Goal: Feedback & Contribution: Leave review/rating

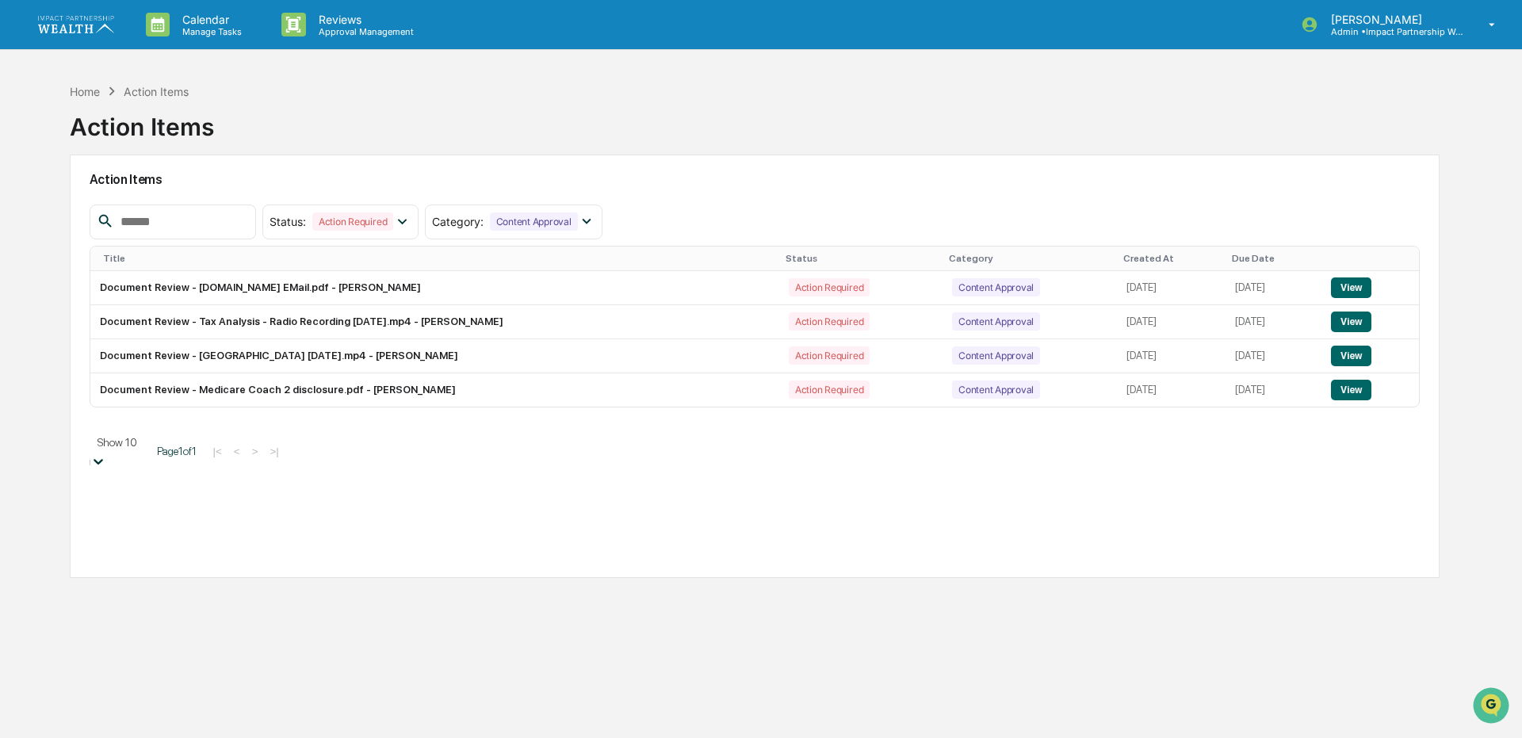
click at [106, 453] on div at bounding box center [98, 462] width 16 height 18
click at [1370, 383] on button "View" at bounding box center [1351, 390] width 40 height 21
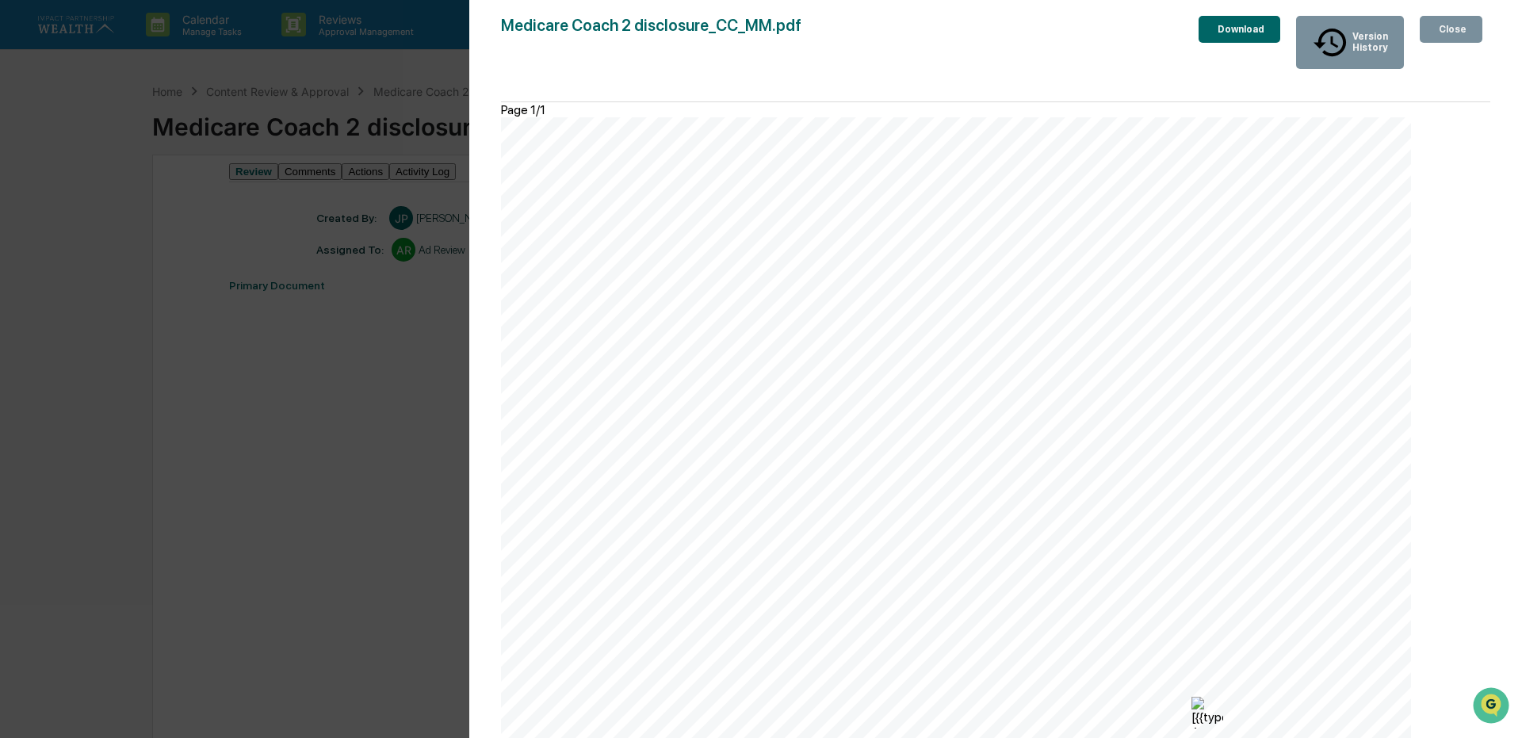
scroll to position [336, 0]
click at [363, 582] on div "Version History [DATE] 11:52 AM [PERSON_NAME] Peak [DATE] 03:57 PM [PERSON_NAME…" at bounding box center [761, 369] width 1522 height 738
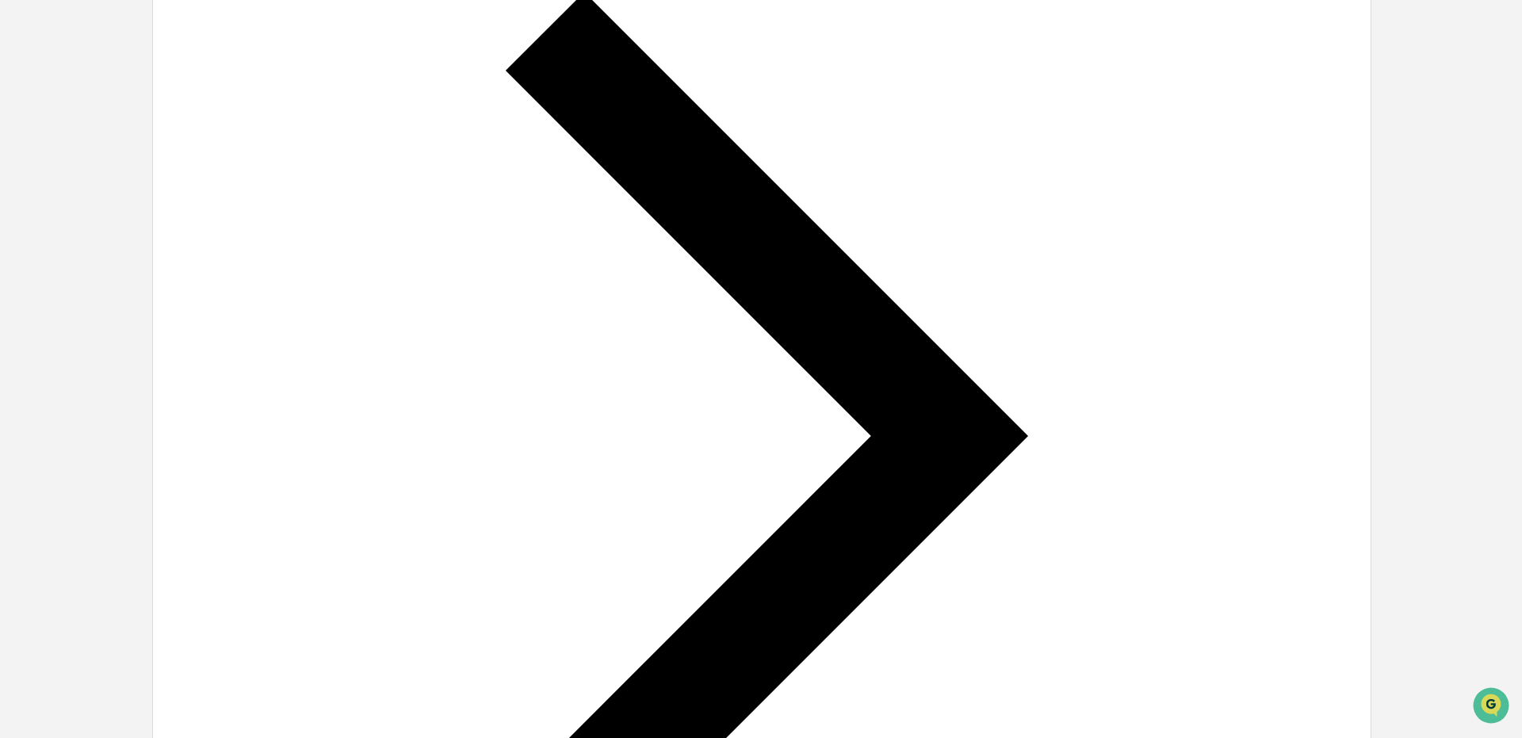
scroll to position [0, 0]
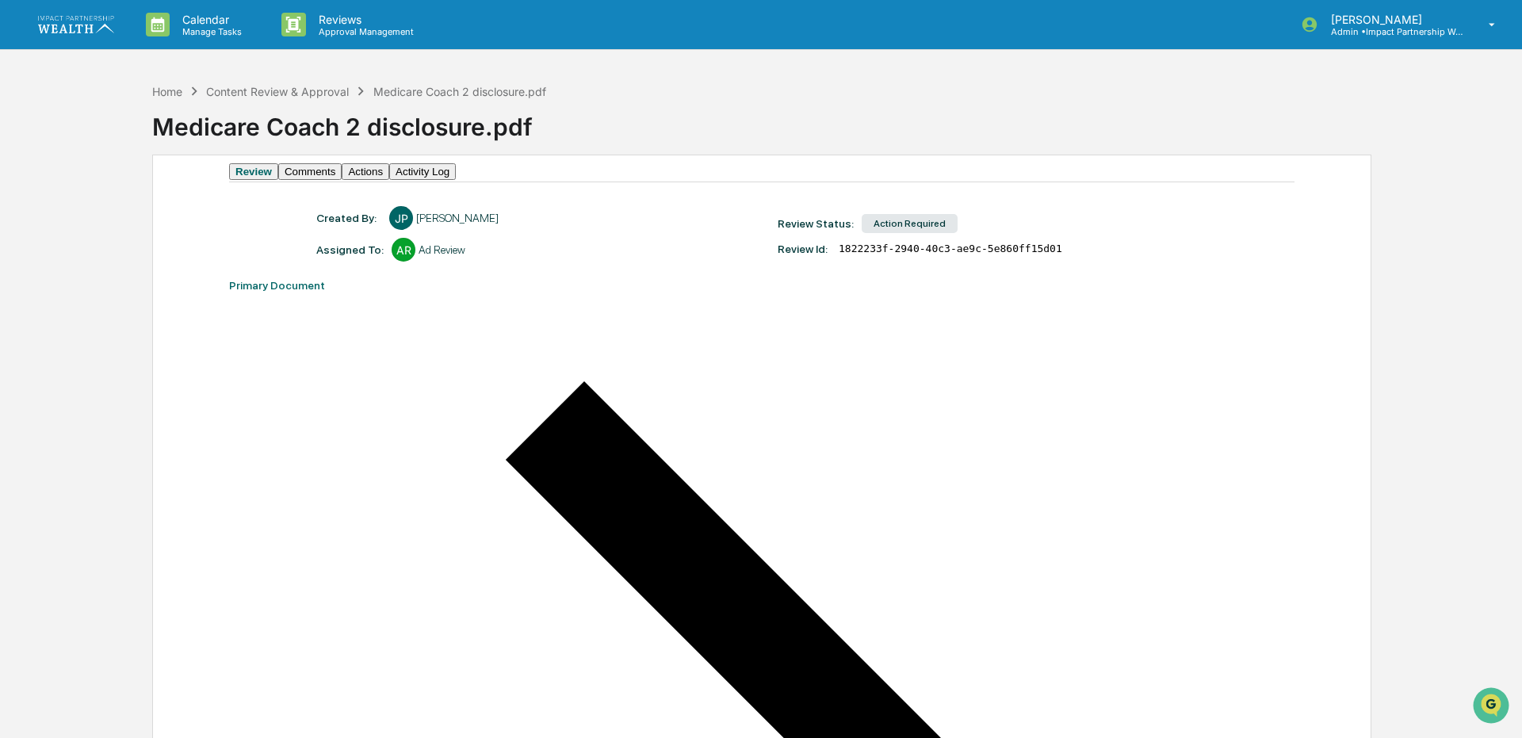
click at [342, 172] on button "Comments" at bounding box center [309, 171] width 63 height 17
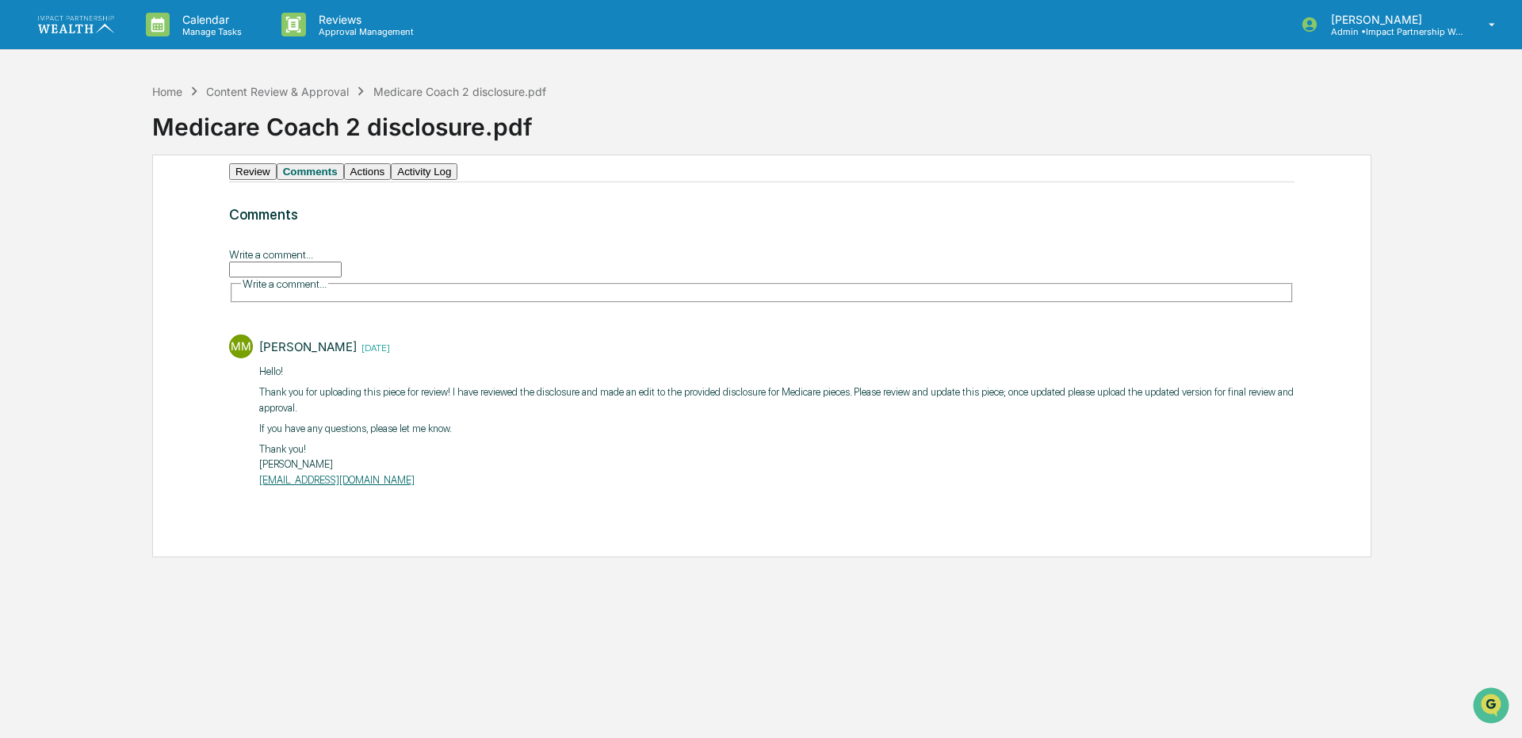
click at [392, 180] on button "Actions" at bounding box center [368, 171] width 48 height 17
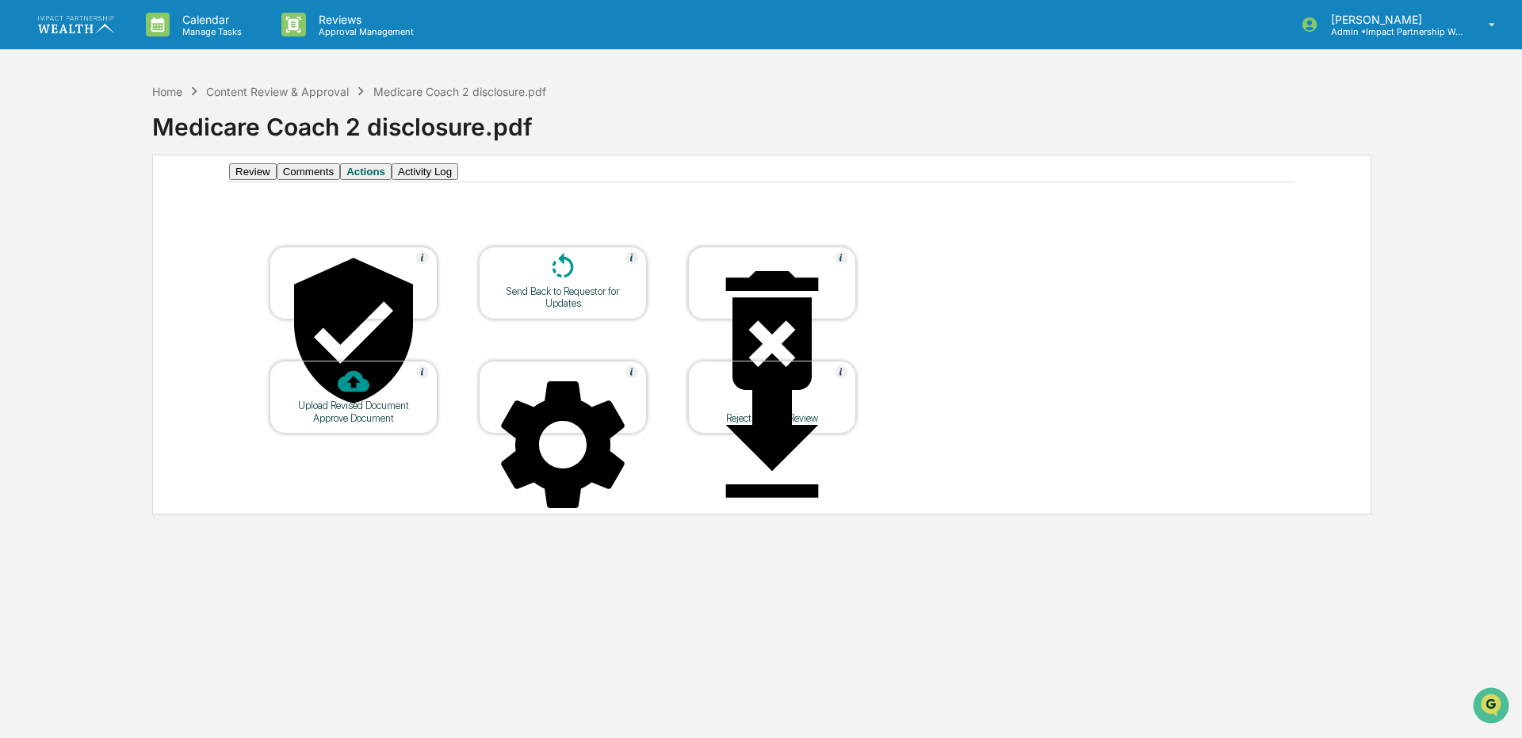
click at [271, 179] on button "Review" at bounding box center [253, 171] width 48 height 17
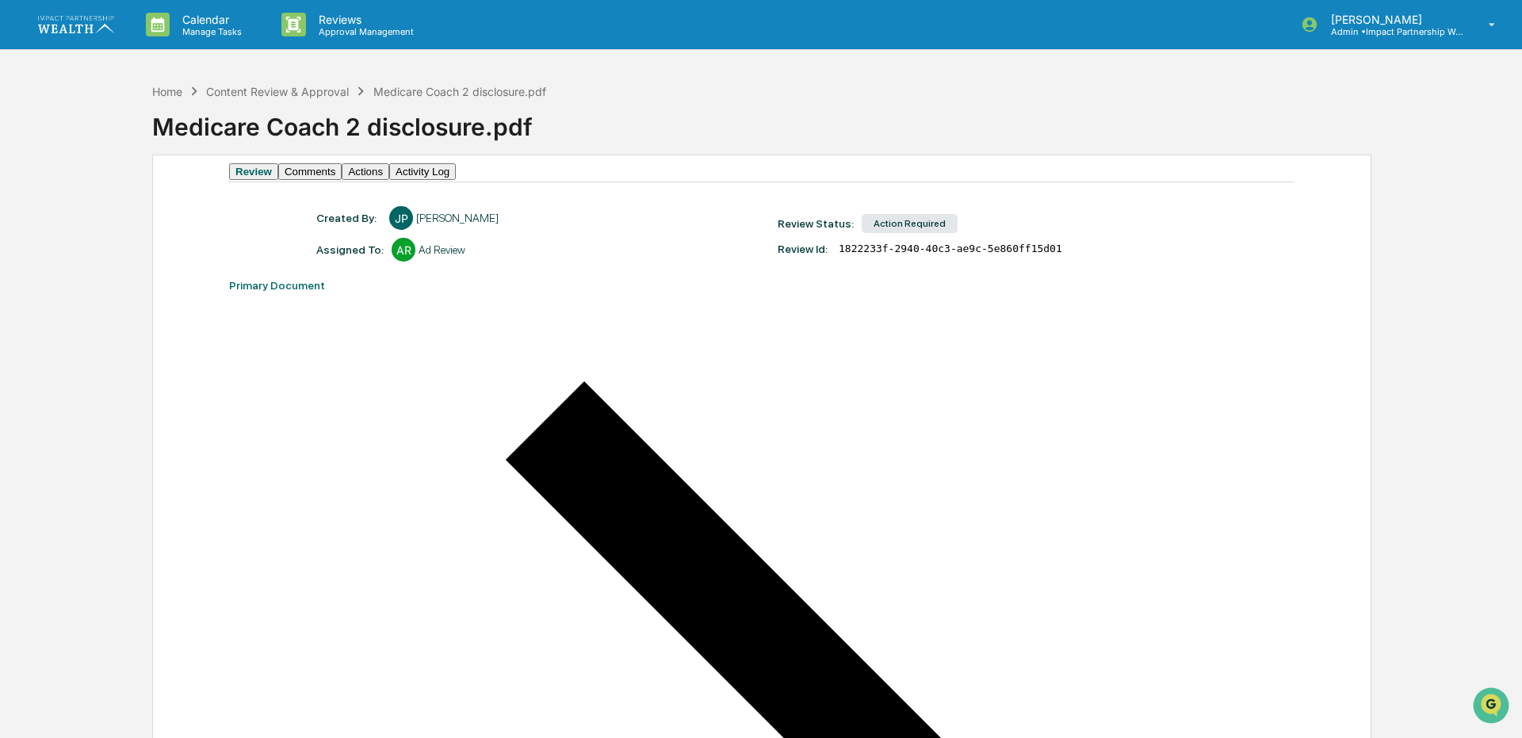
click at [456, 180] on button "Activity Log" at bounding box center [422, 171] width 67 height 17
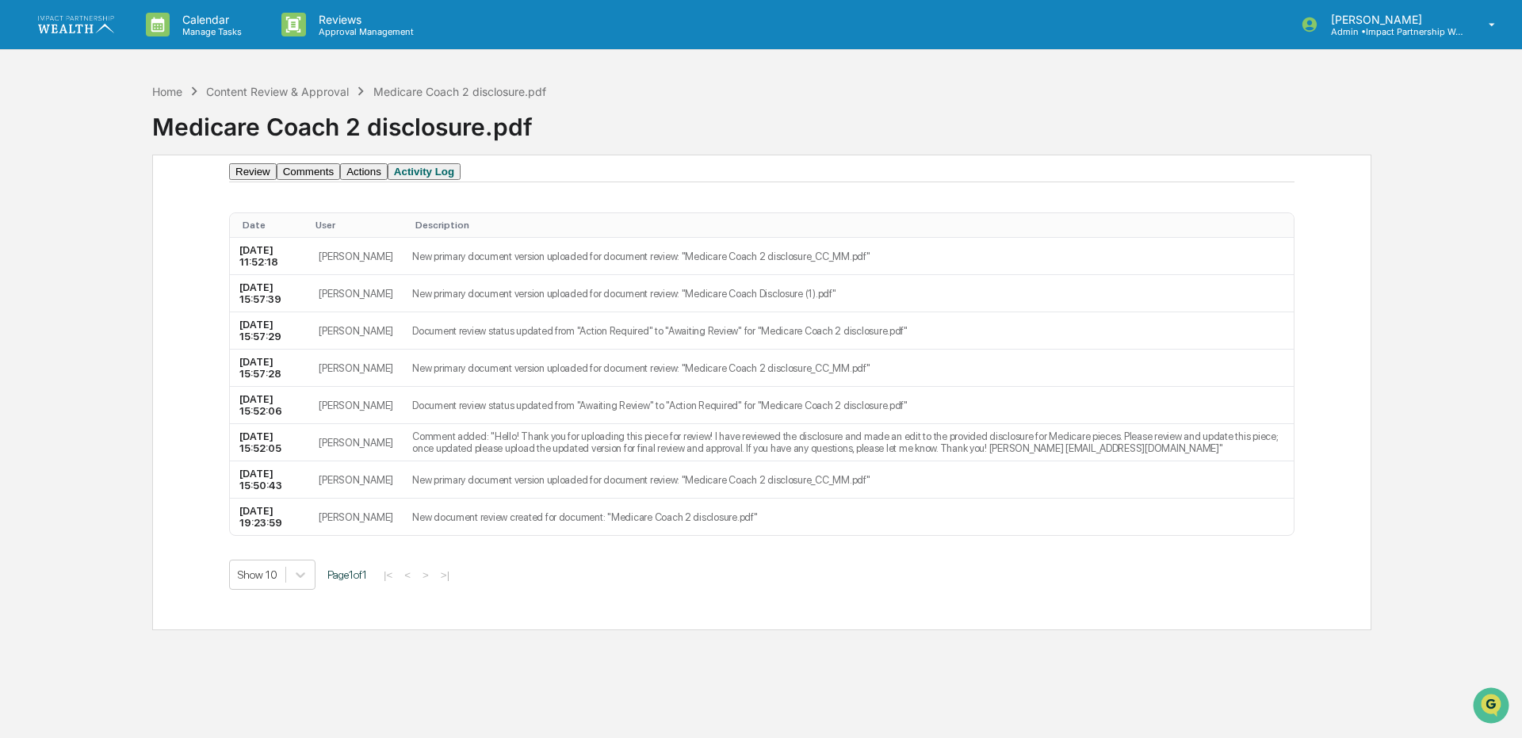
click at [277, 180] on button "Review" at bounding box center [253, 171] width 48 height 17
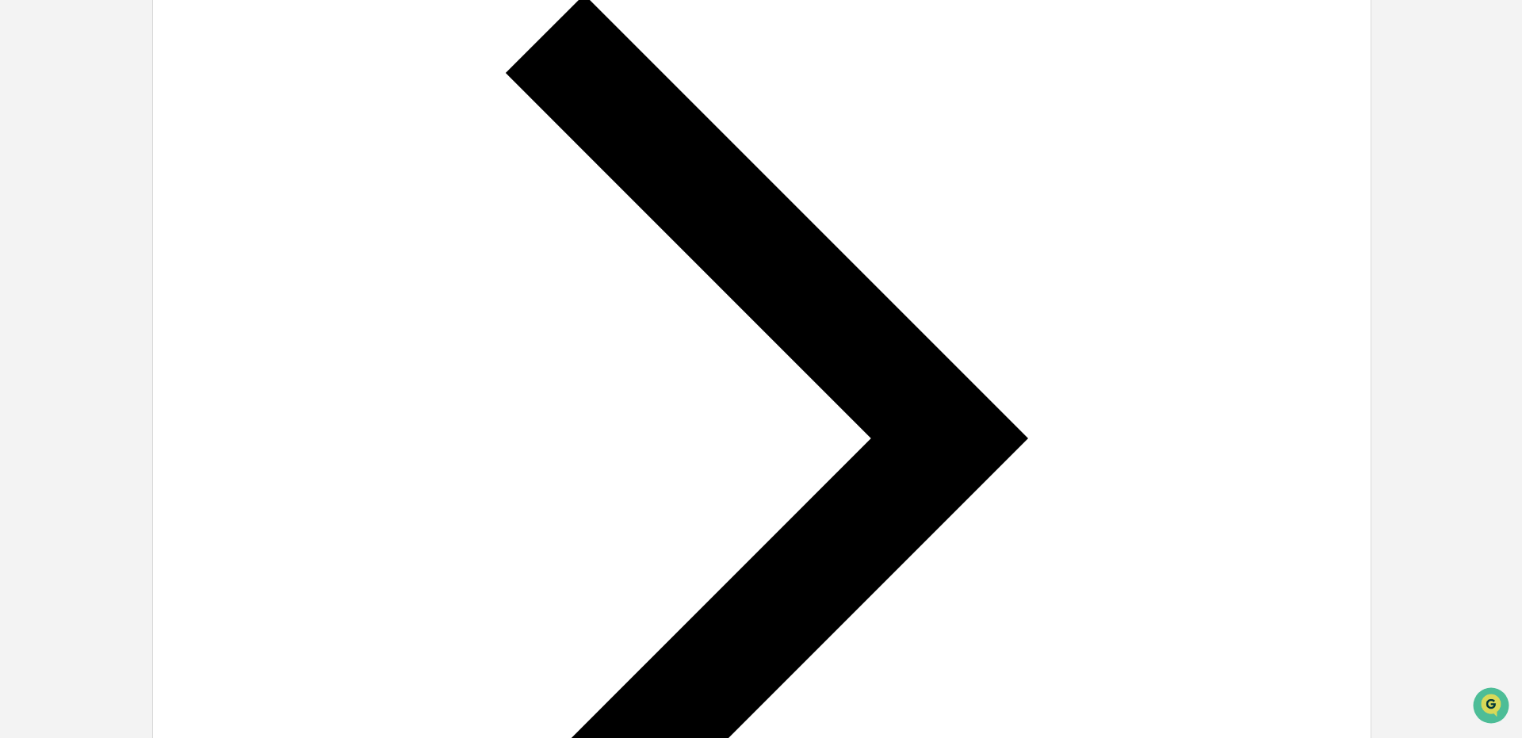
scroll to position [389, 0]
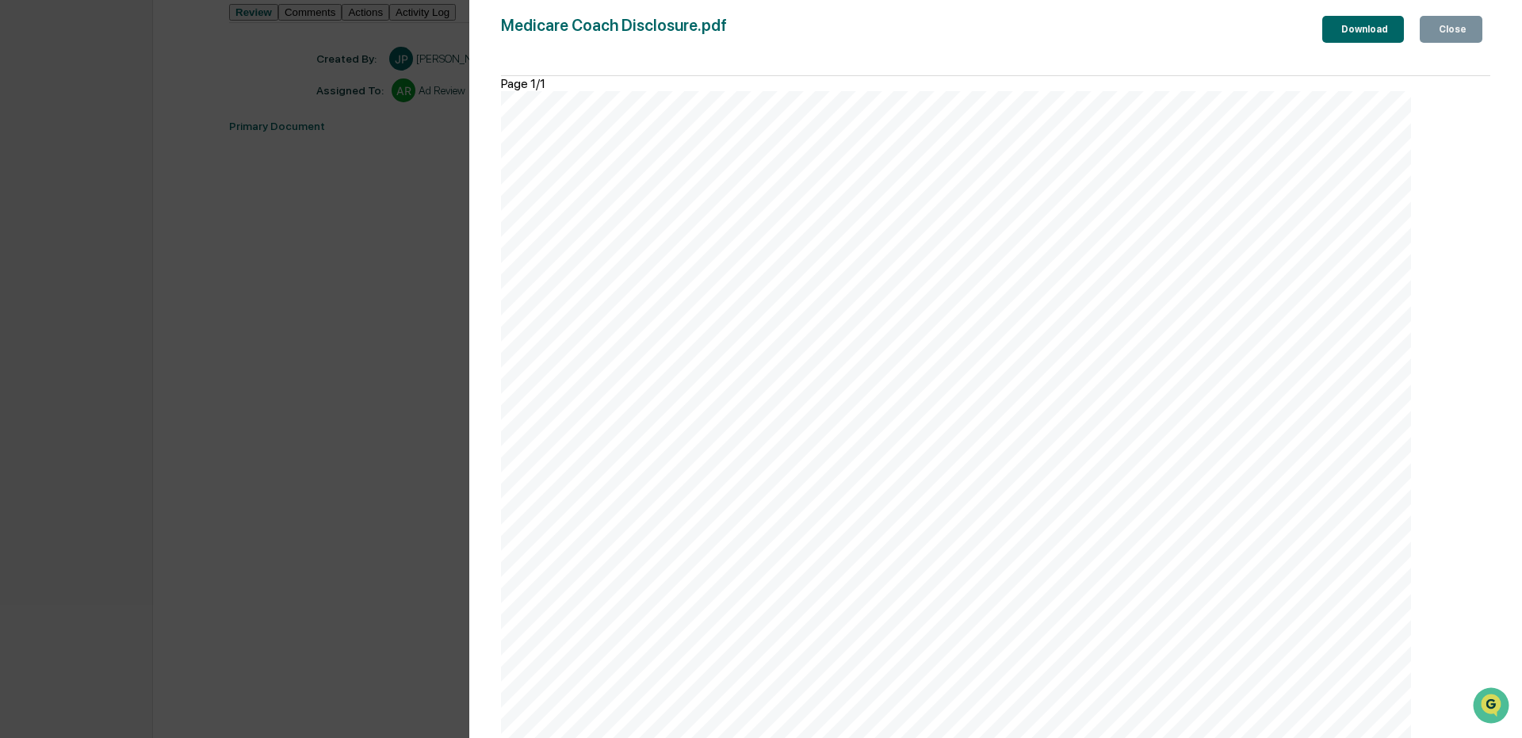
scroll to position [0, 0]
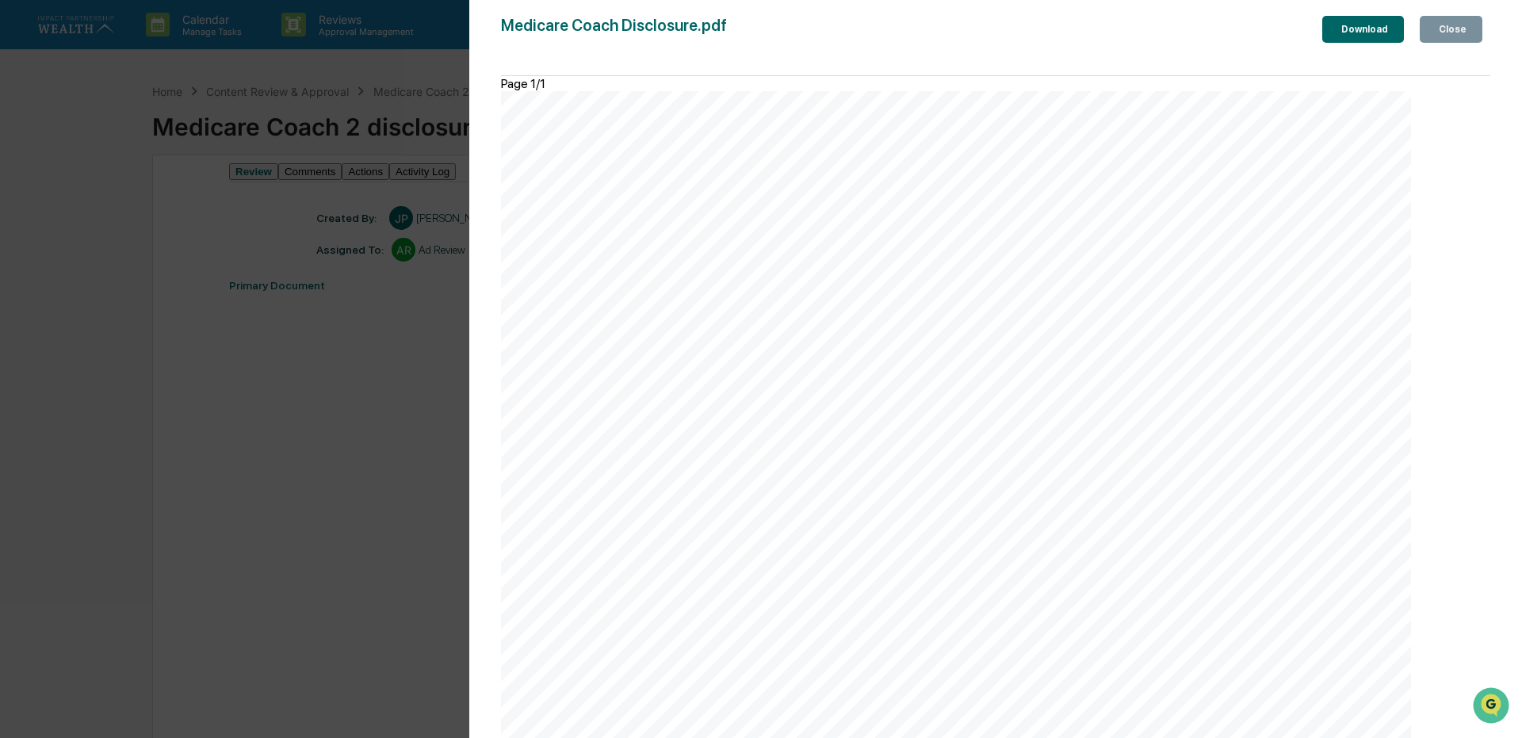
click at [1464, 39] on button "Close" at bounding box center [1450, 29] width 63 height 27
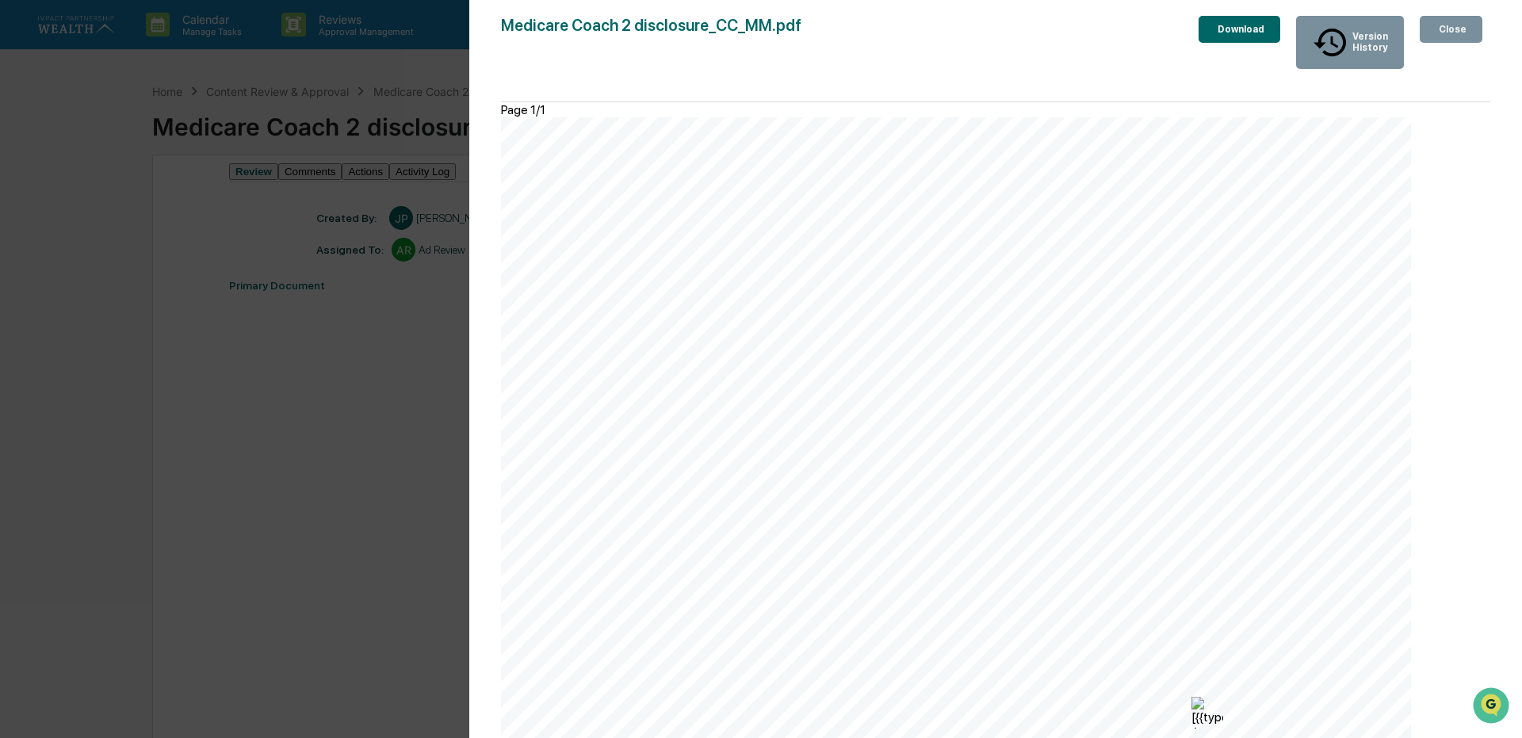
scroll to position [238, 0]
click at [1223, 697] on img at bounding box center [1207, 713] width 32 height 32
click at [1214, 25] on div "Download" at bounding box center [1239, 29] width 50 height 11
click at [90, 518] on div "Version History [DATE] 11:52 AM [PERSON_NAME] Peak [DATE] 03:57 PM [PERSON_NAME…" at bounding box center [761, 369] width 1522 height 738
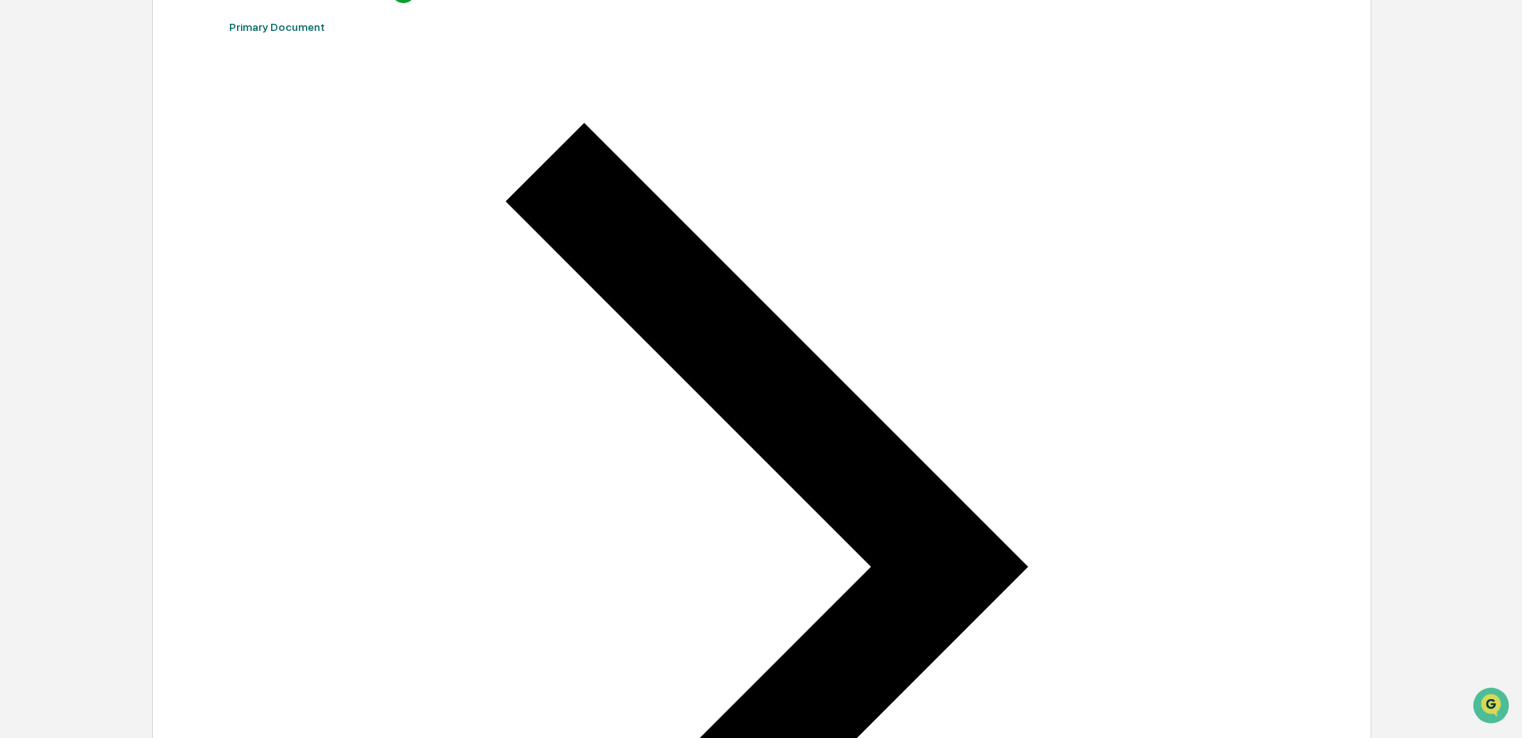
scroll to position [0, 0]
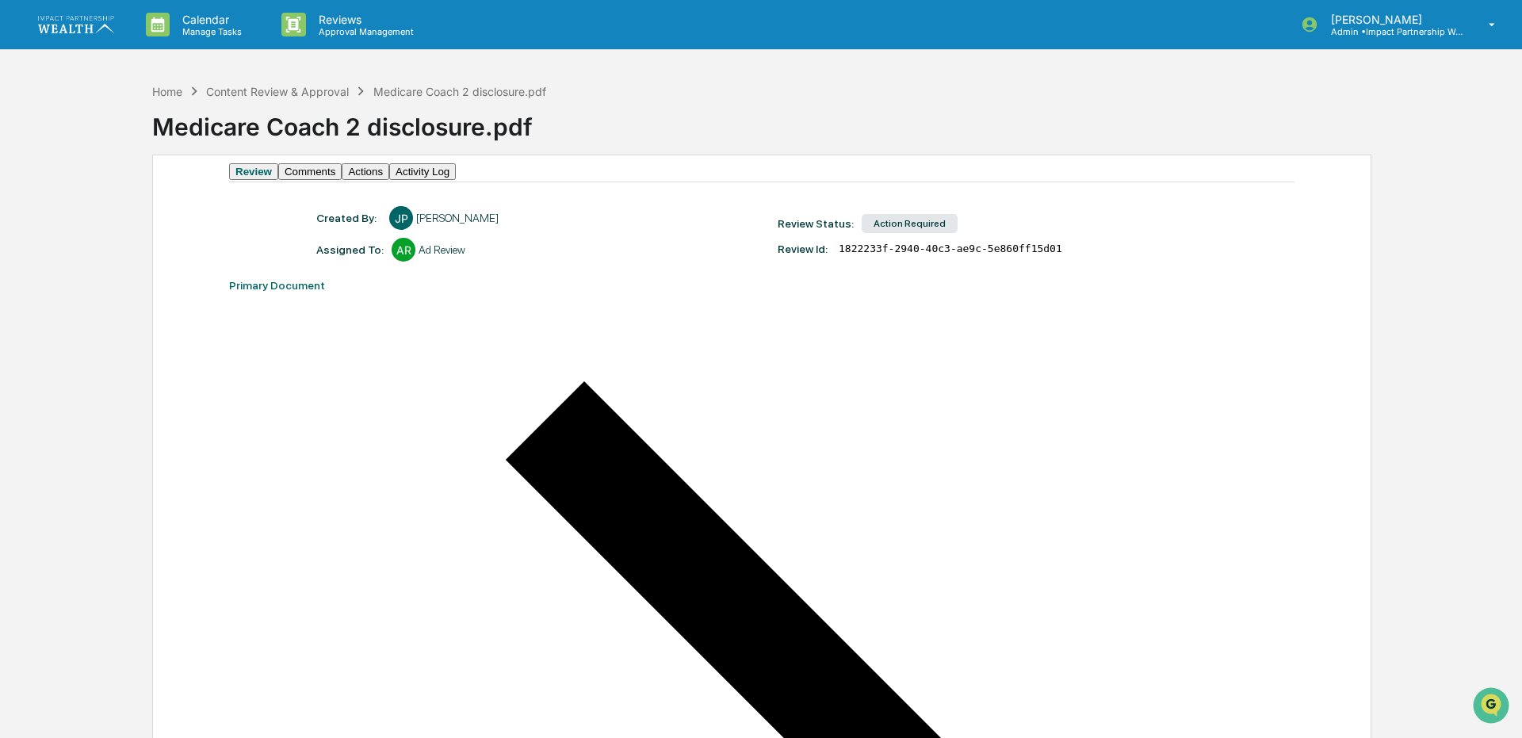
click at [342, 175] on button "Comments" at bounding box center [309, 171] width 63 height 17
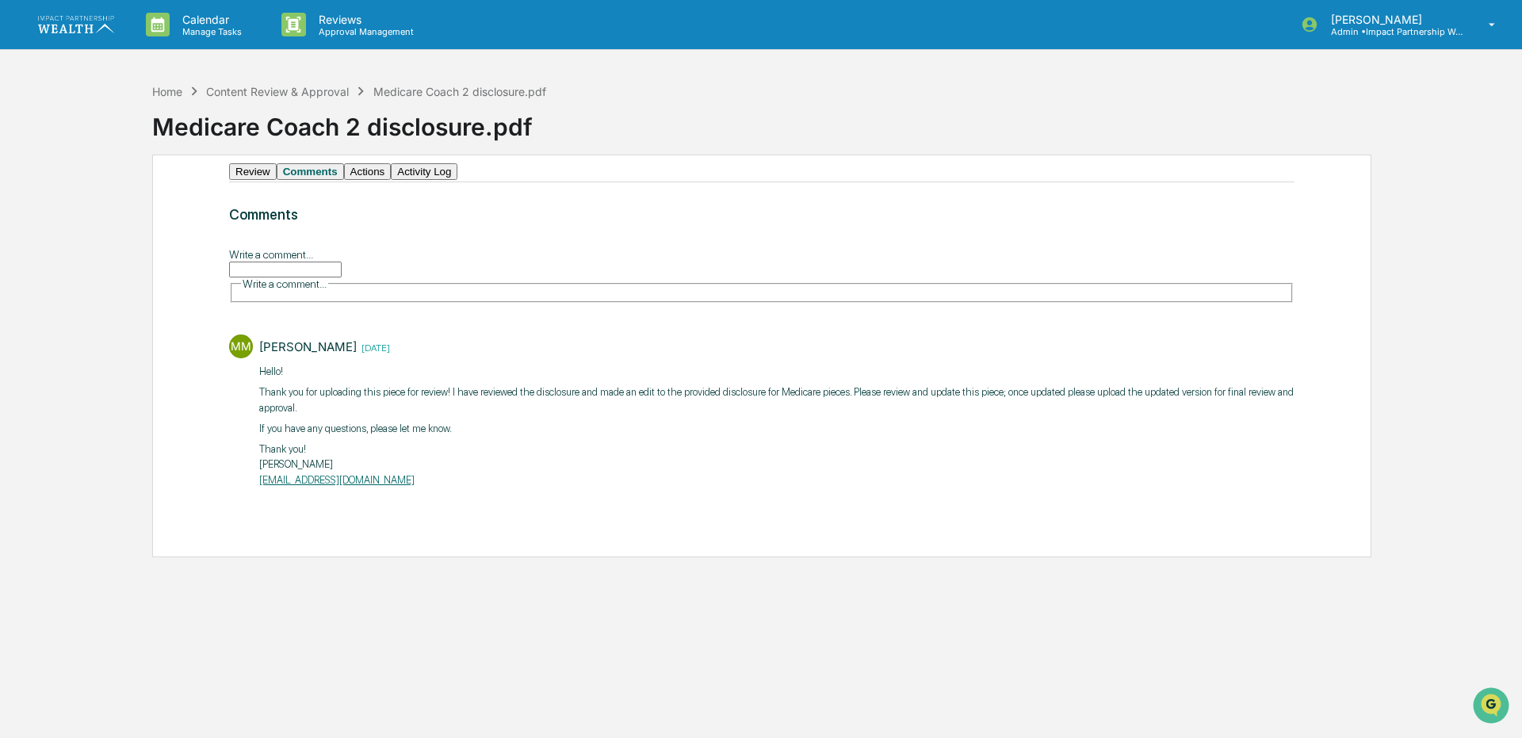
click at [318, 277] on input "Write a comment..." at bounding box center [285, 270] width 113 height 16
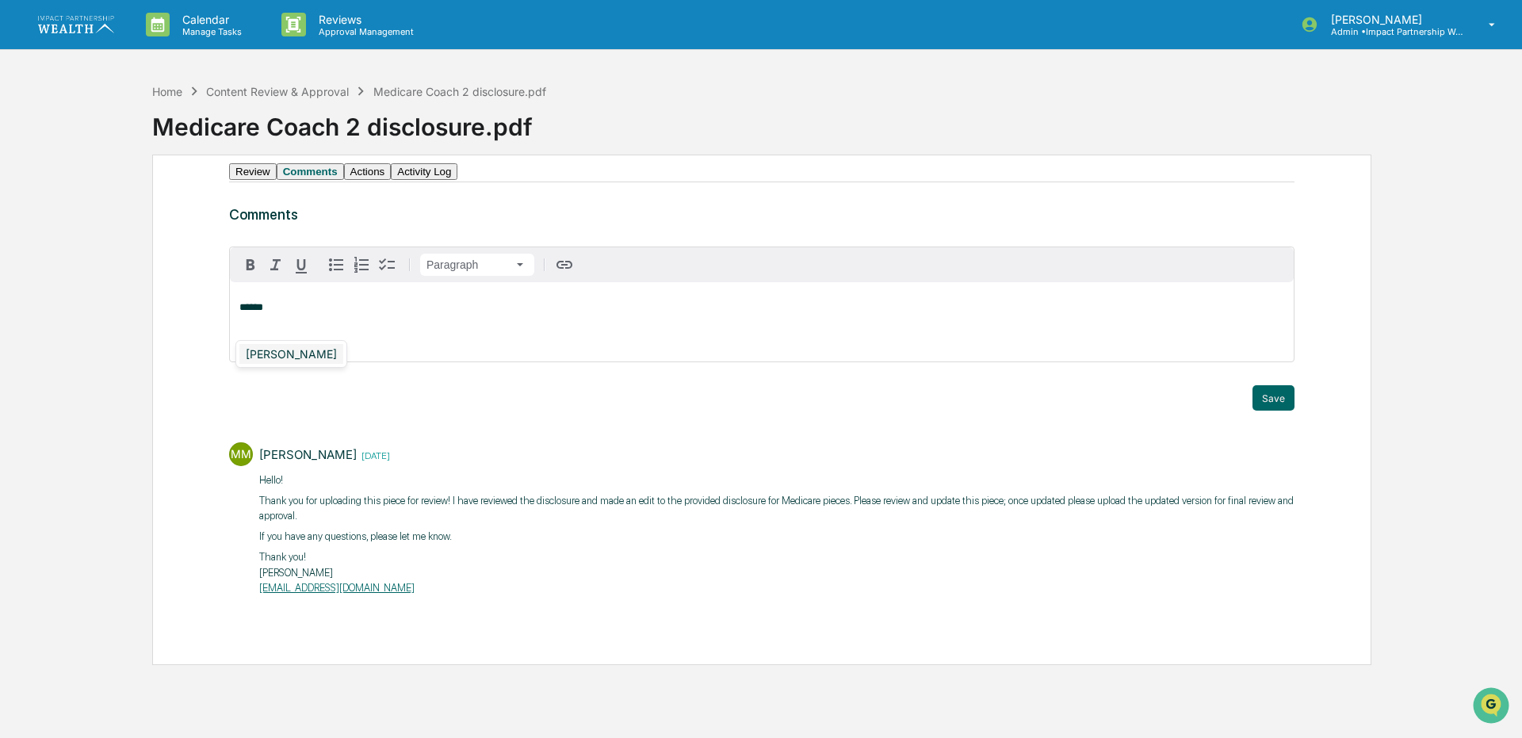
click at [286, 357] on div "[PERSON_NAME]" at bounding box center [291, 354] width 104 height 20
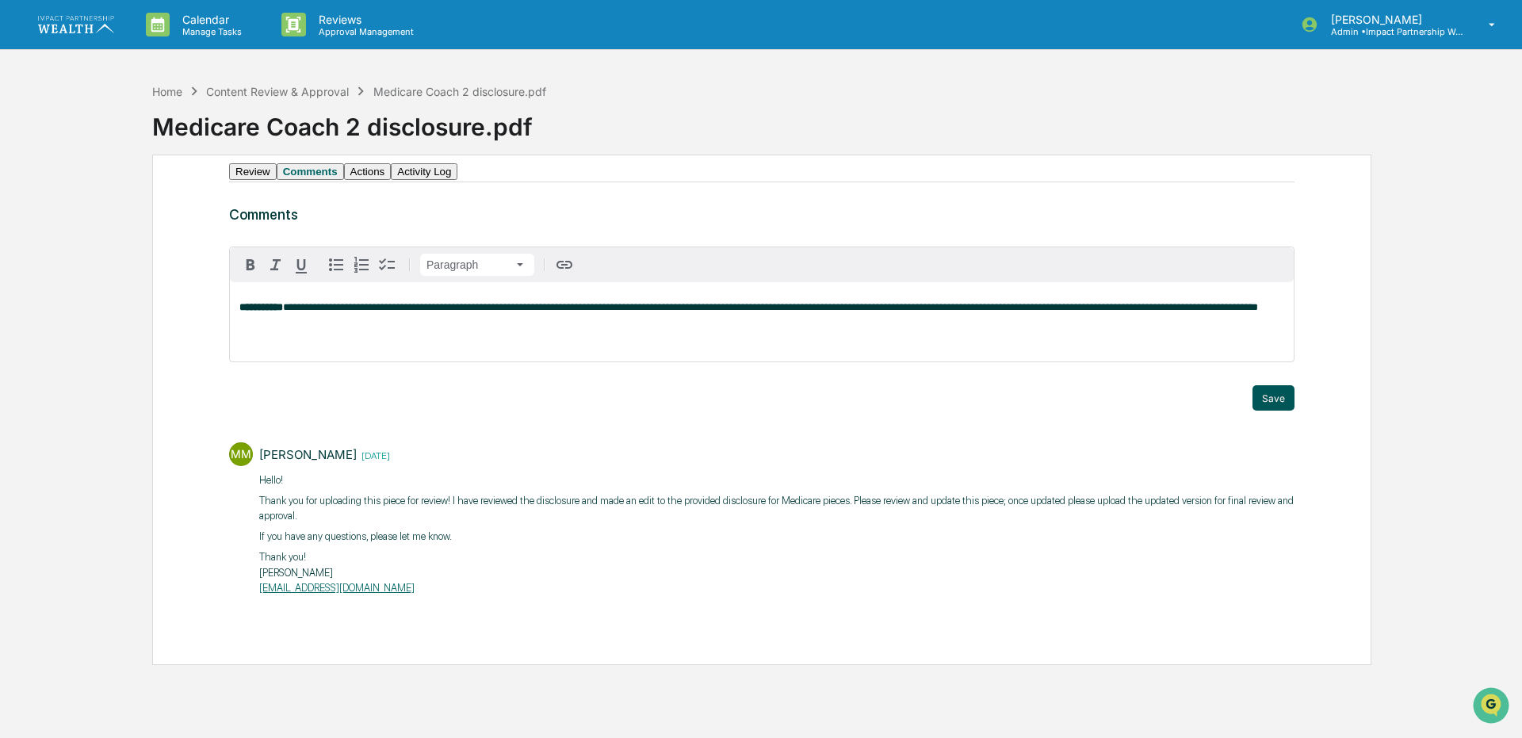
click at [1267, 411] on button "Save" at bounding box center [1273, 397] width 42 height 25
